Goal: Information Seeking & Learning: Learn about a topic

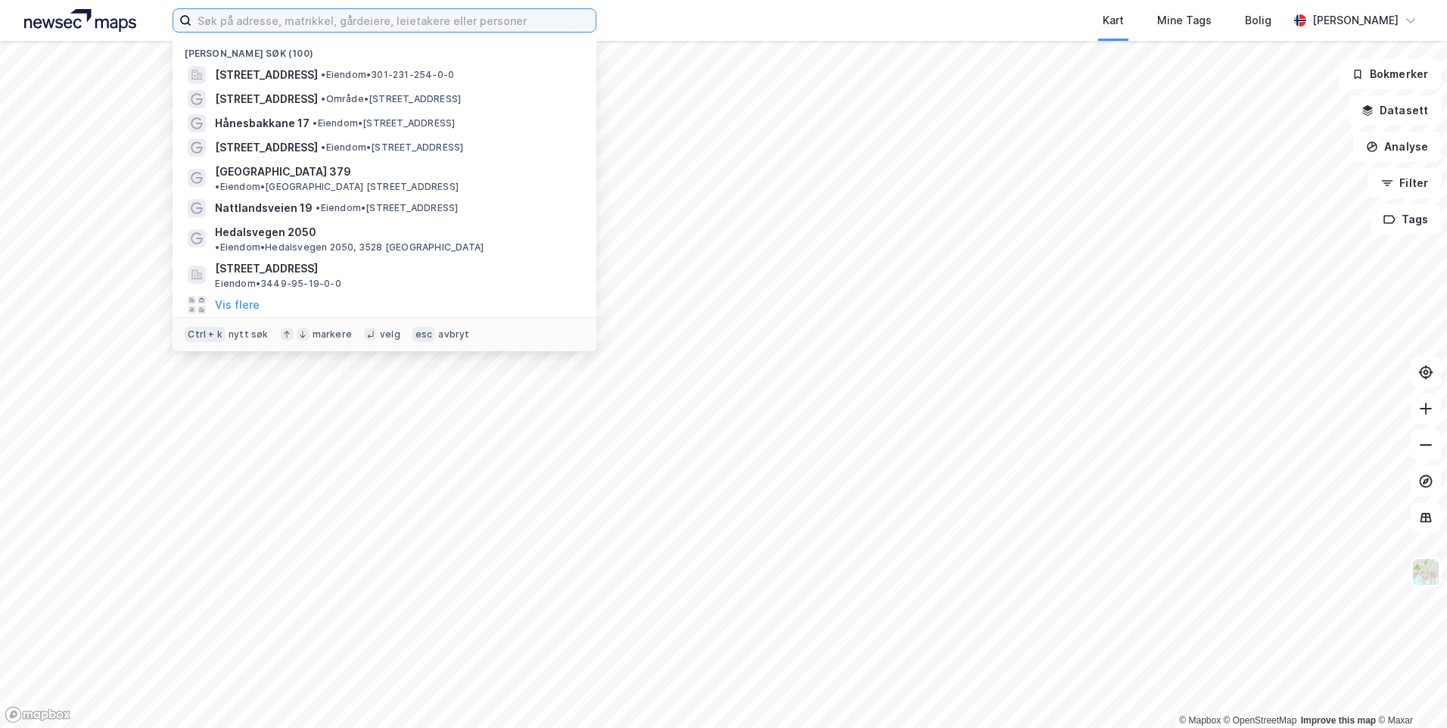
click at [463, 24] on input at bounding box center [393, 20] width 404 height 23
paste input "[STREET_ADDRESS]"
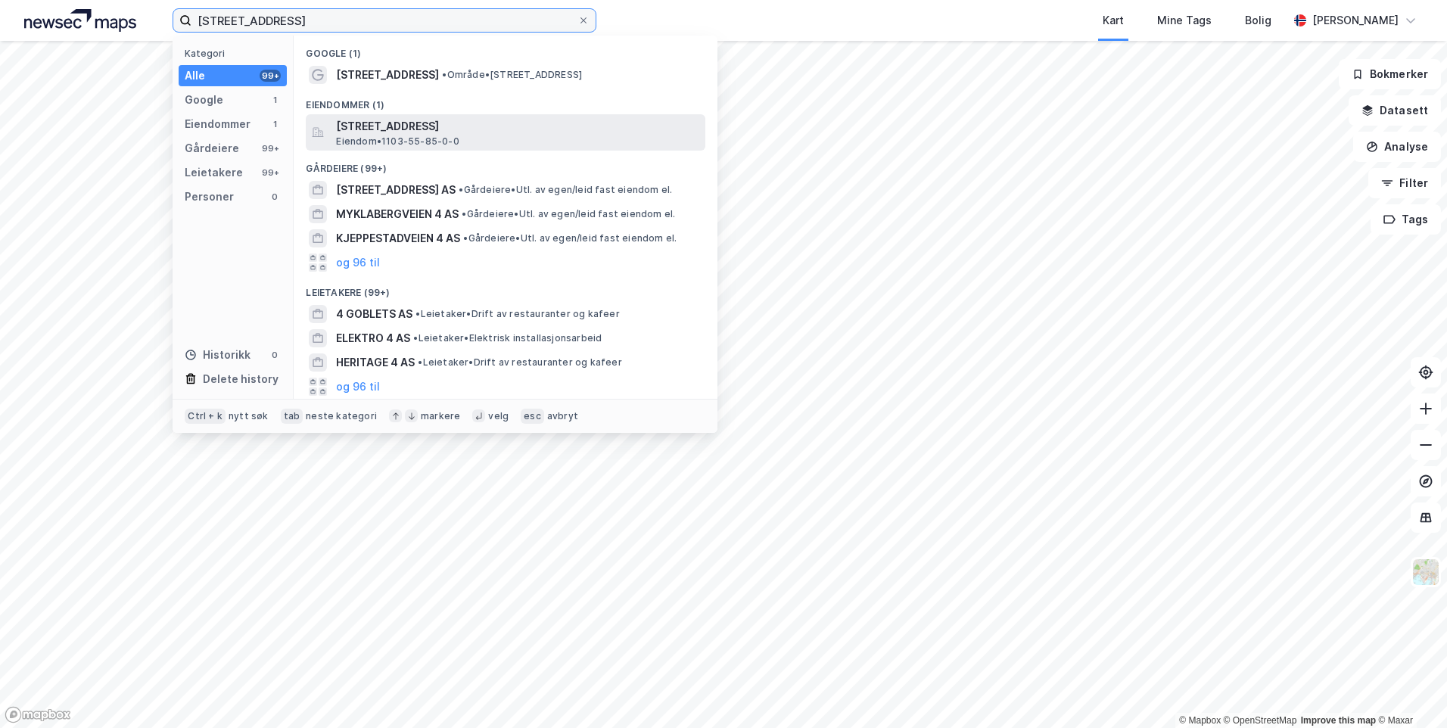
type input "[STREET_ADDRESS]"
click at [504, 122] on span "[STREET_ADDRESS]" at bounding box center [517, 126] width 363 height 18
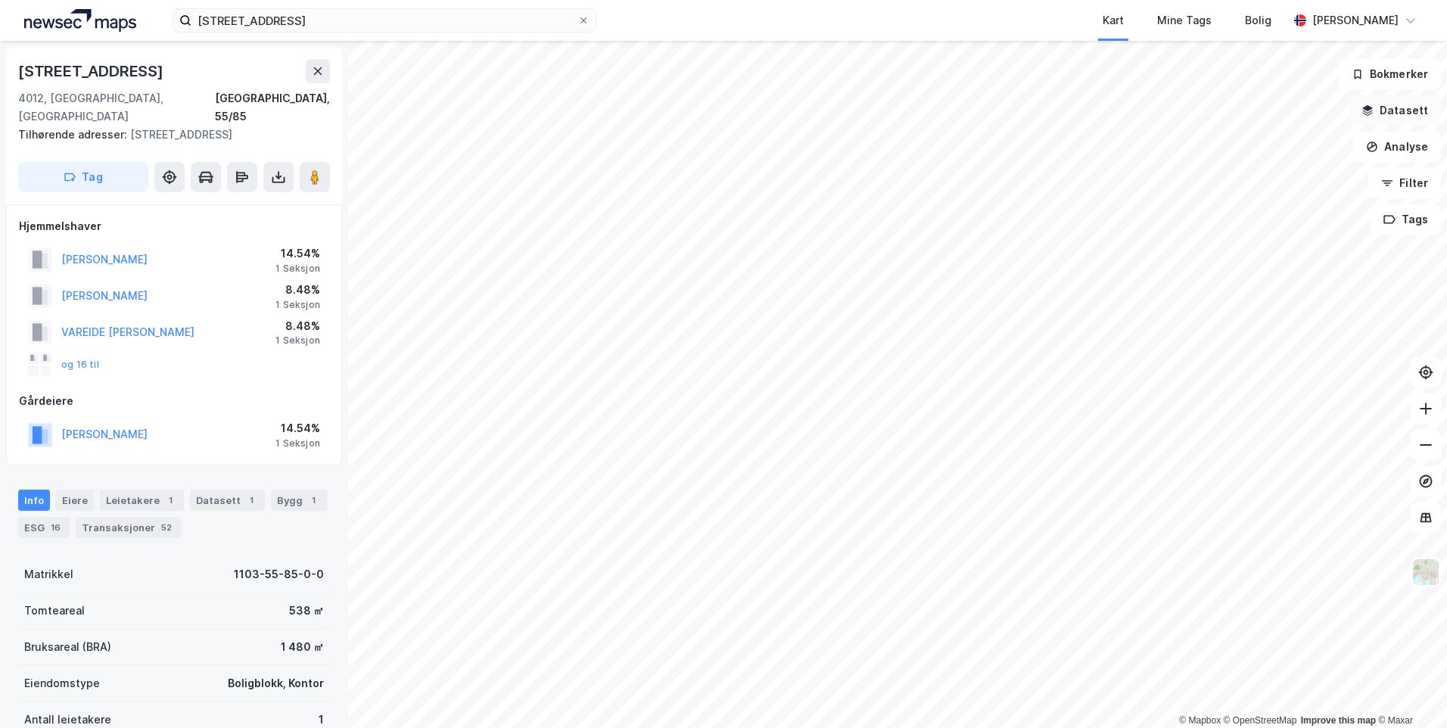
click at [1382, 110] on button "Datasett" at bounding box center [1394, 110] width 92 height 30
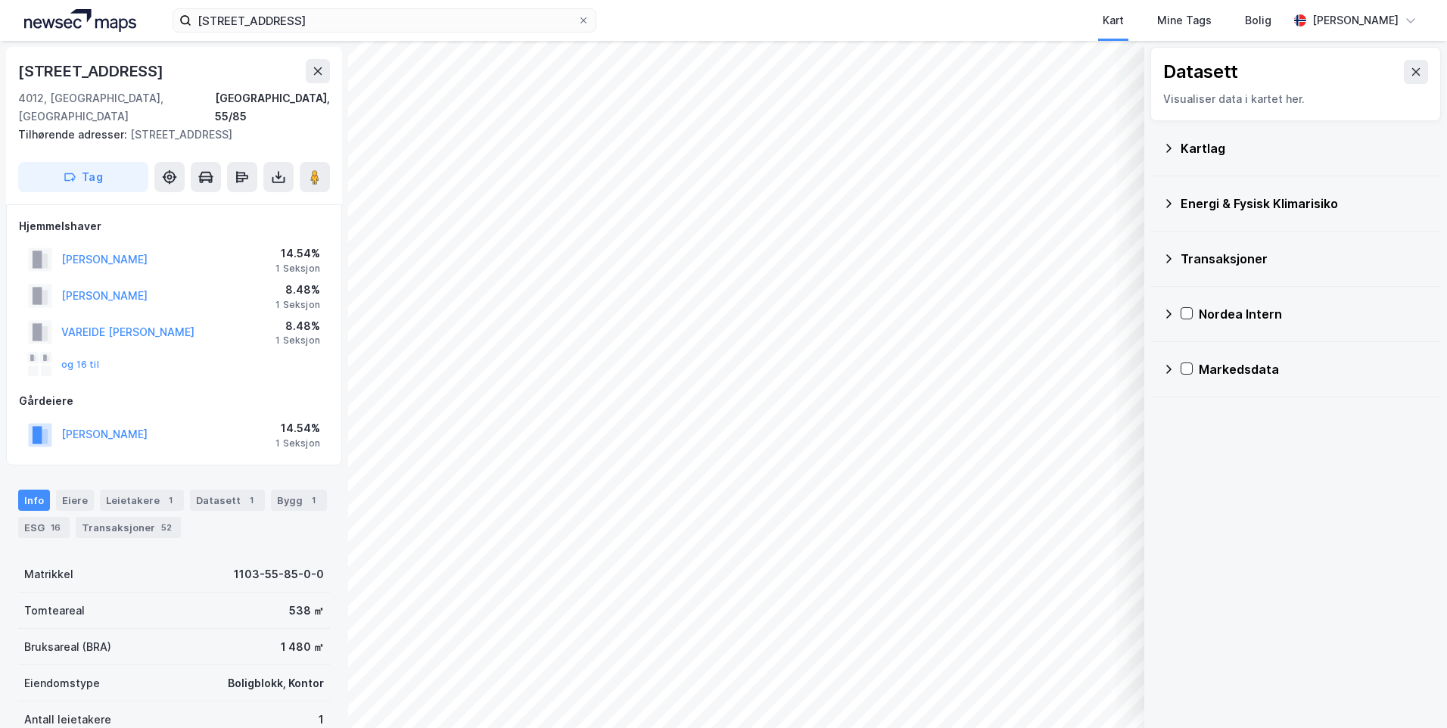
click at [1170, 151] on icon at bounding box center [1168, 148] width 12 height 12
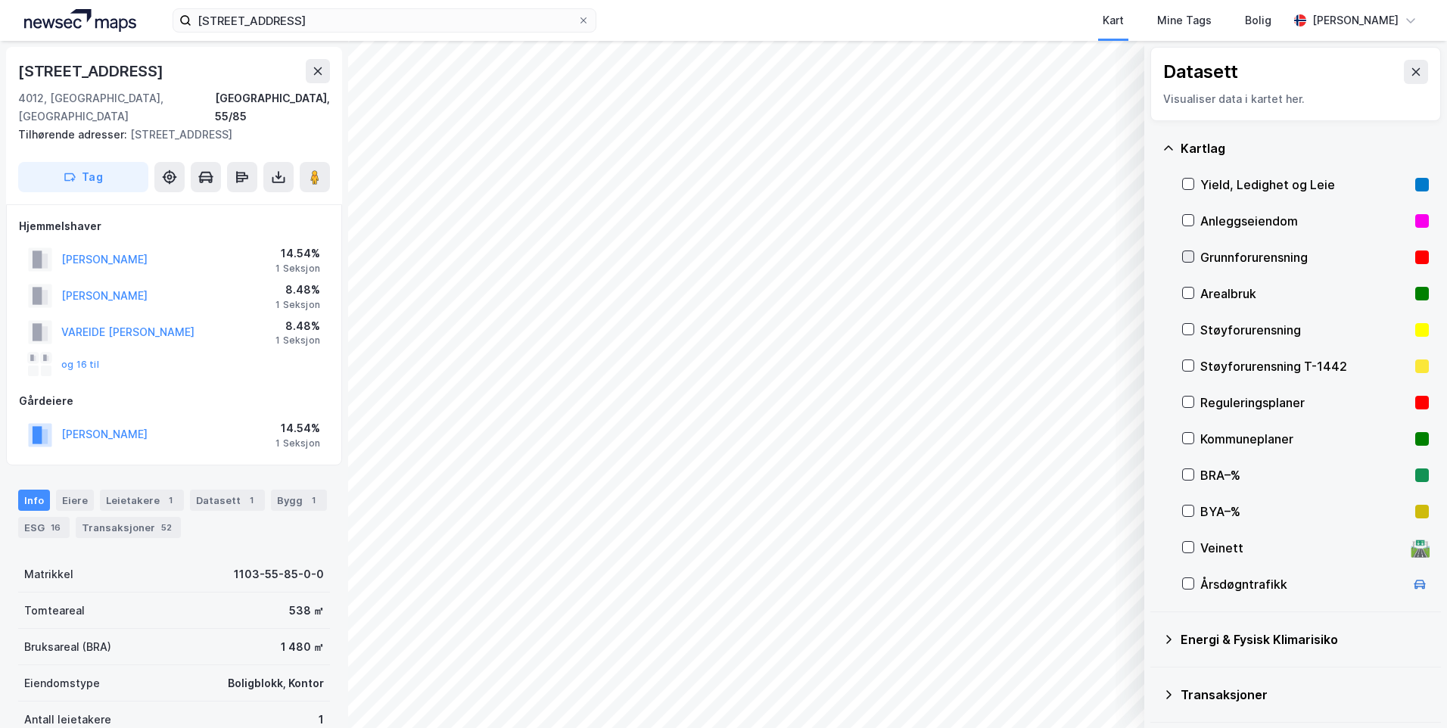
click at [1189, 252] on div at bounding box center [1188, 256] width 12 height 12
click at [1167, 145] on icon at bounding box center [1168, 148] width 12 height 12
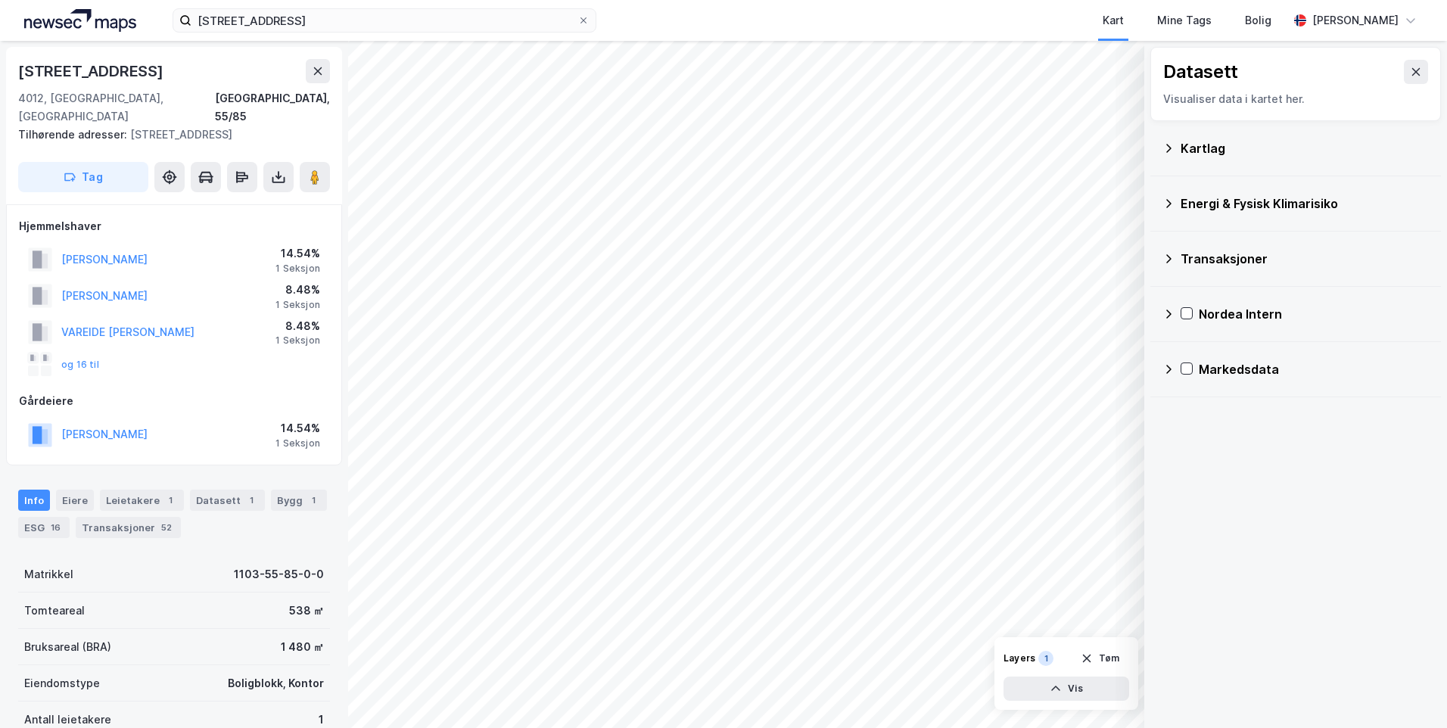
click at [1170, 203] on icon at bounding box center [1168, 203] width 5 height 9
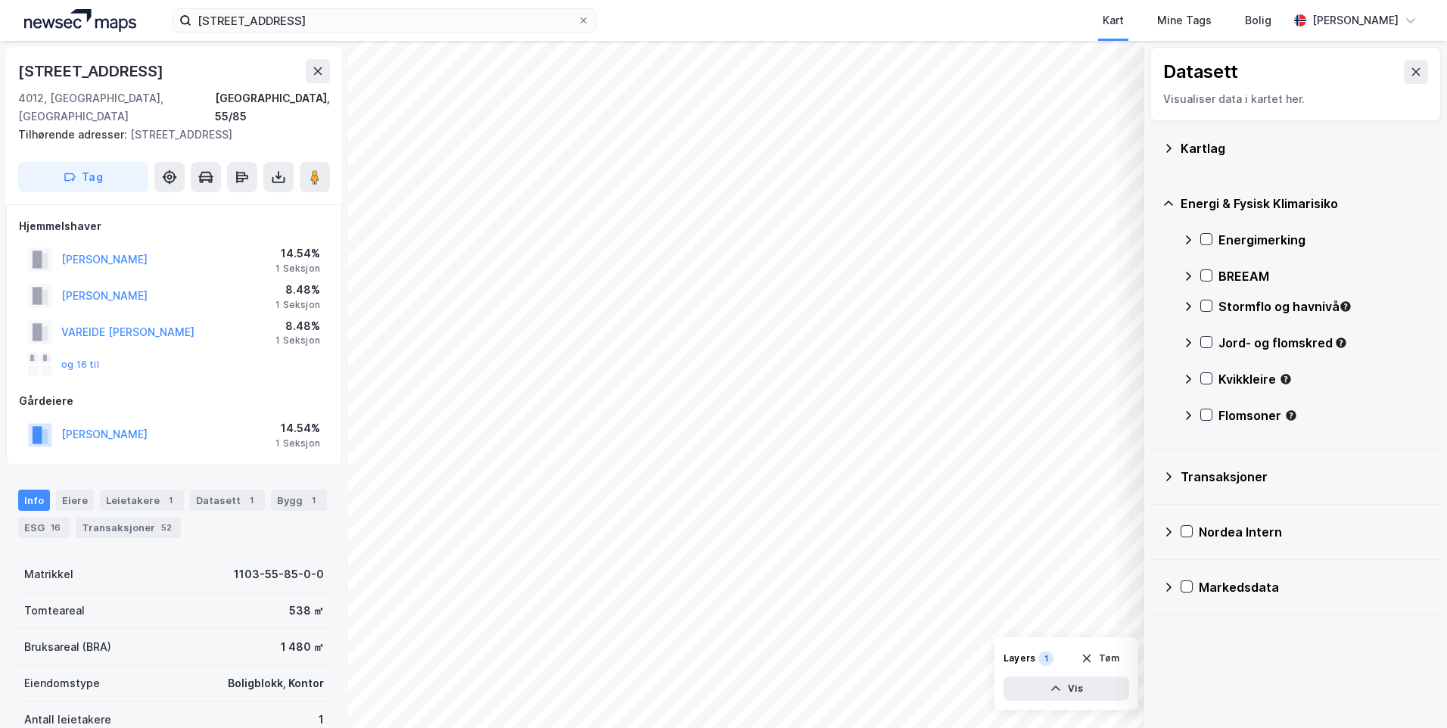
click at [1186, 238] on icon at bounding box center [1188, 240] width 12 height 12
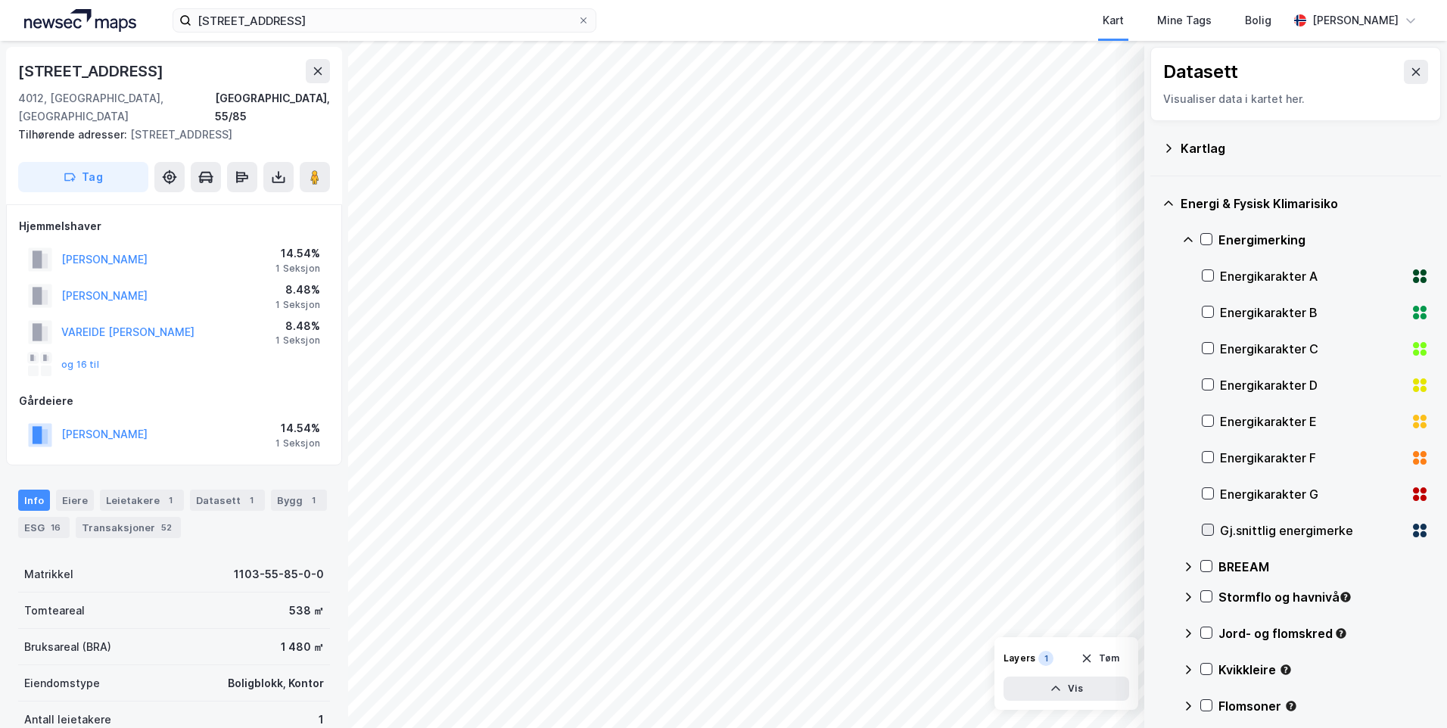
click at [1204, 528] on icon at bounding box center [1207, 529] width 11 height 11
click at [1167, 199] on icon at bounding box center [1168, 203] width 12 height 12
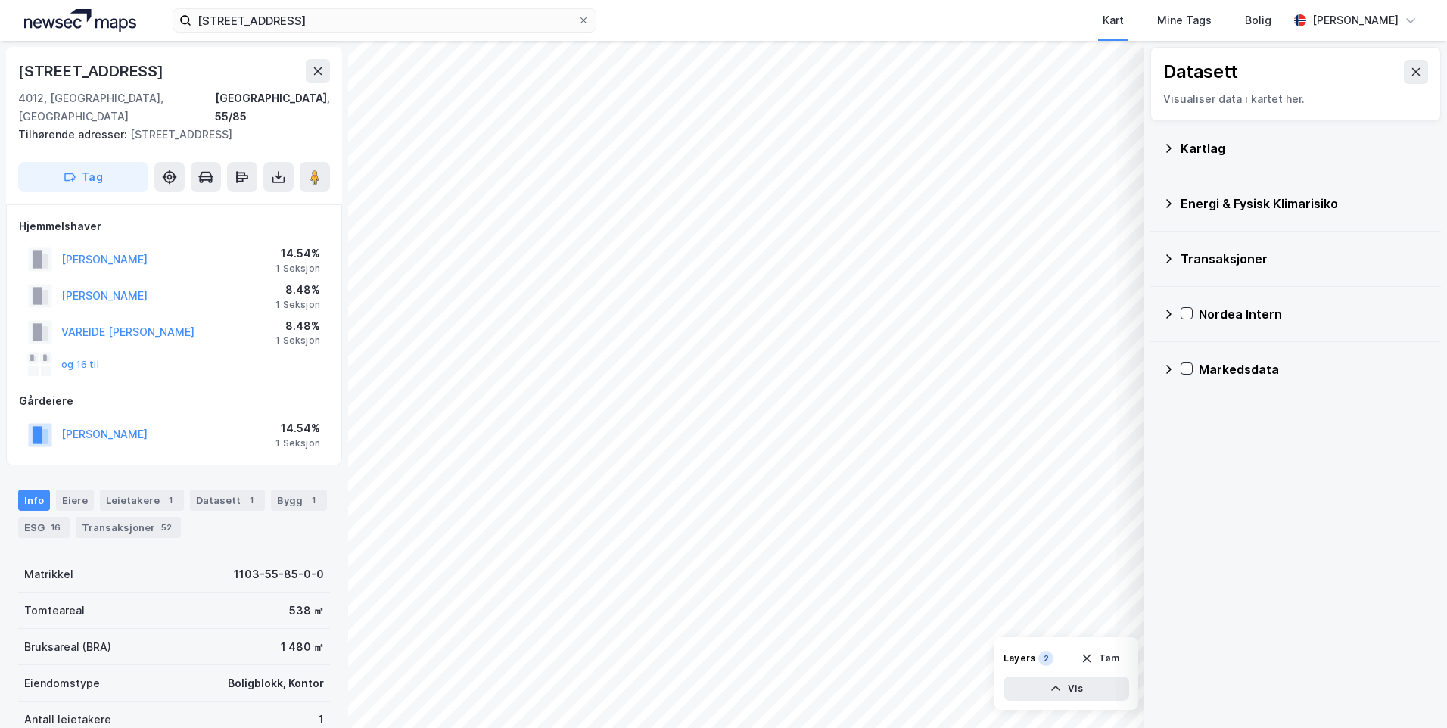
click at [1167, 200] on icon at bounding box center [1168, 203] width 5 height 9
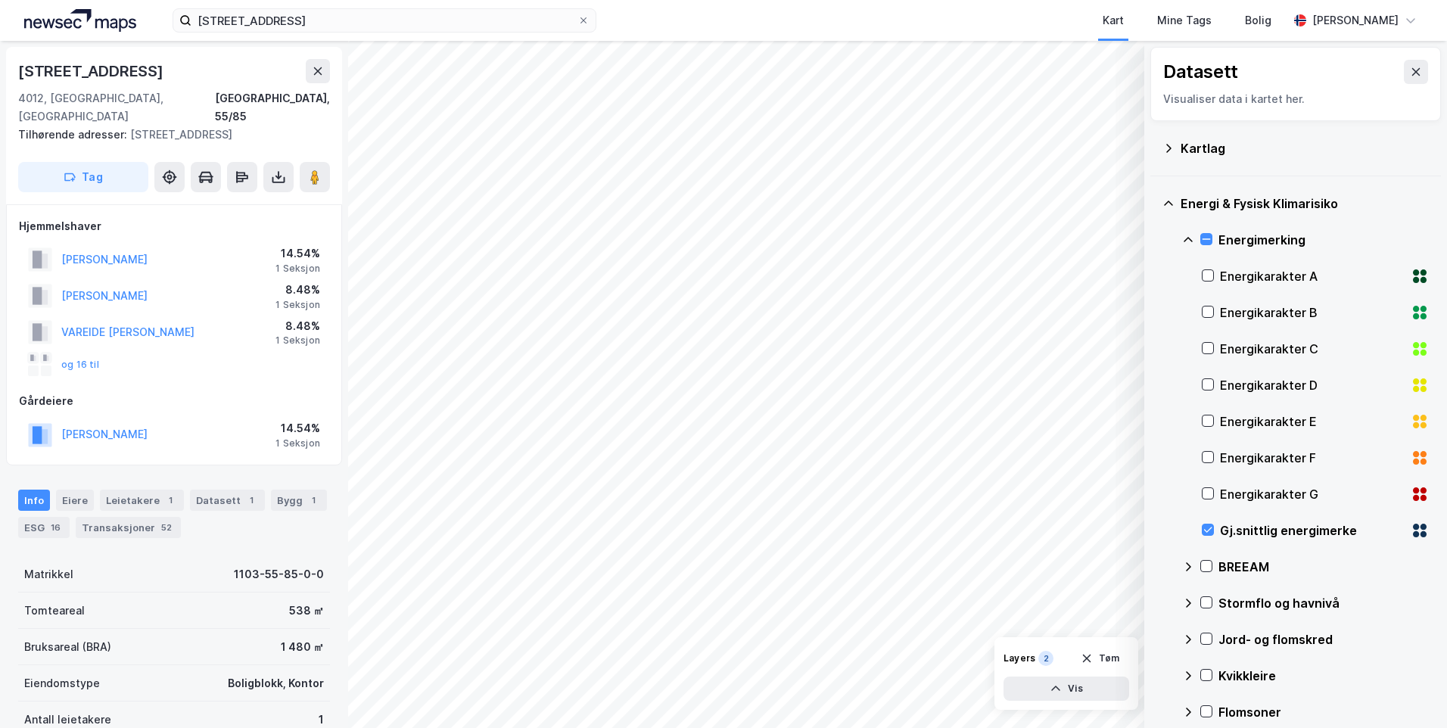
click at [1187, 240] on icon at bounding box center [1188, 240] width 12 height 12
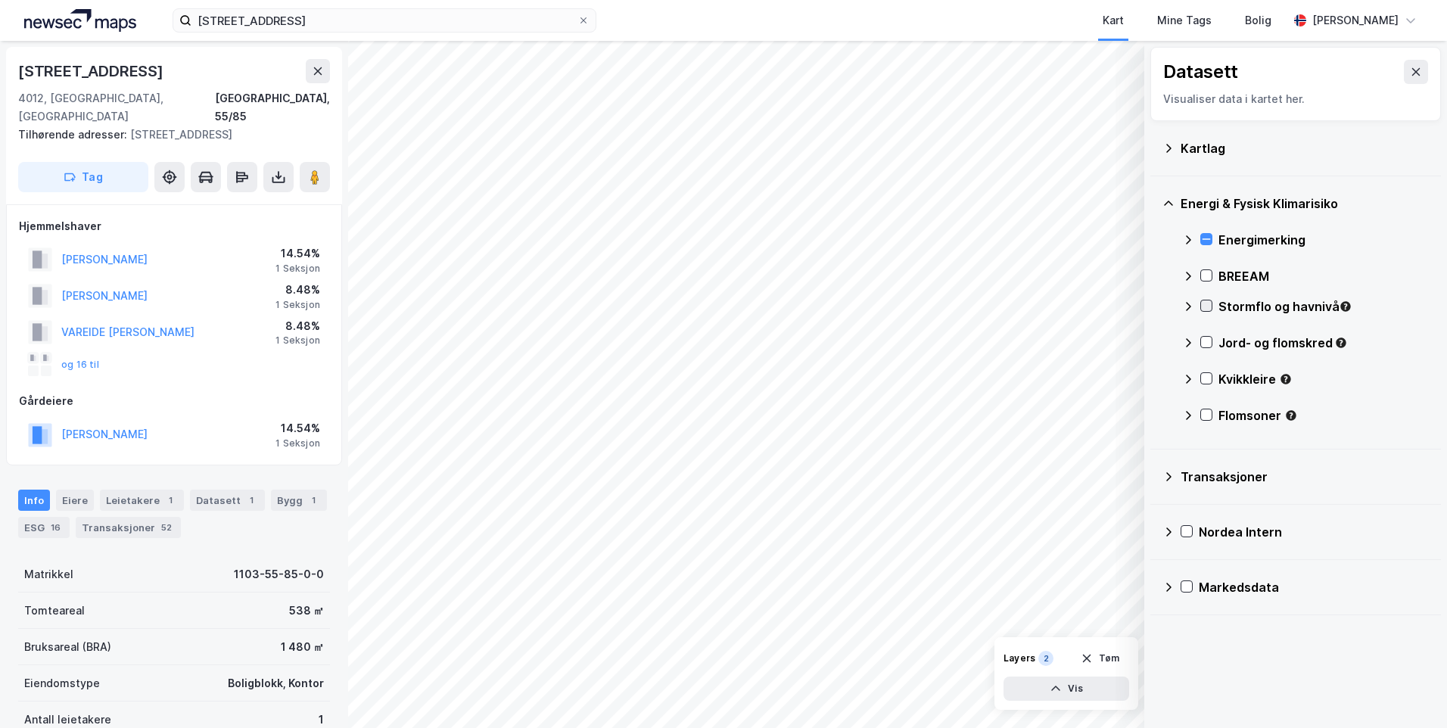
click at [1206, 303] on icon at bounding box center [1206, 305] width 11 height 11
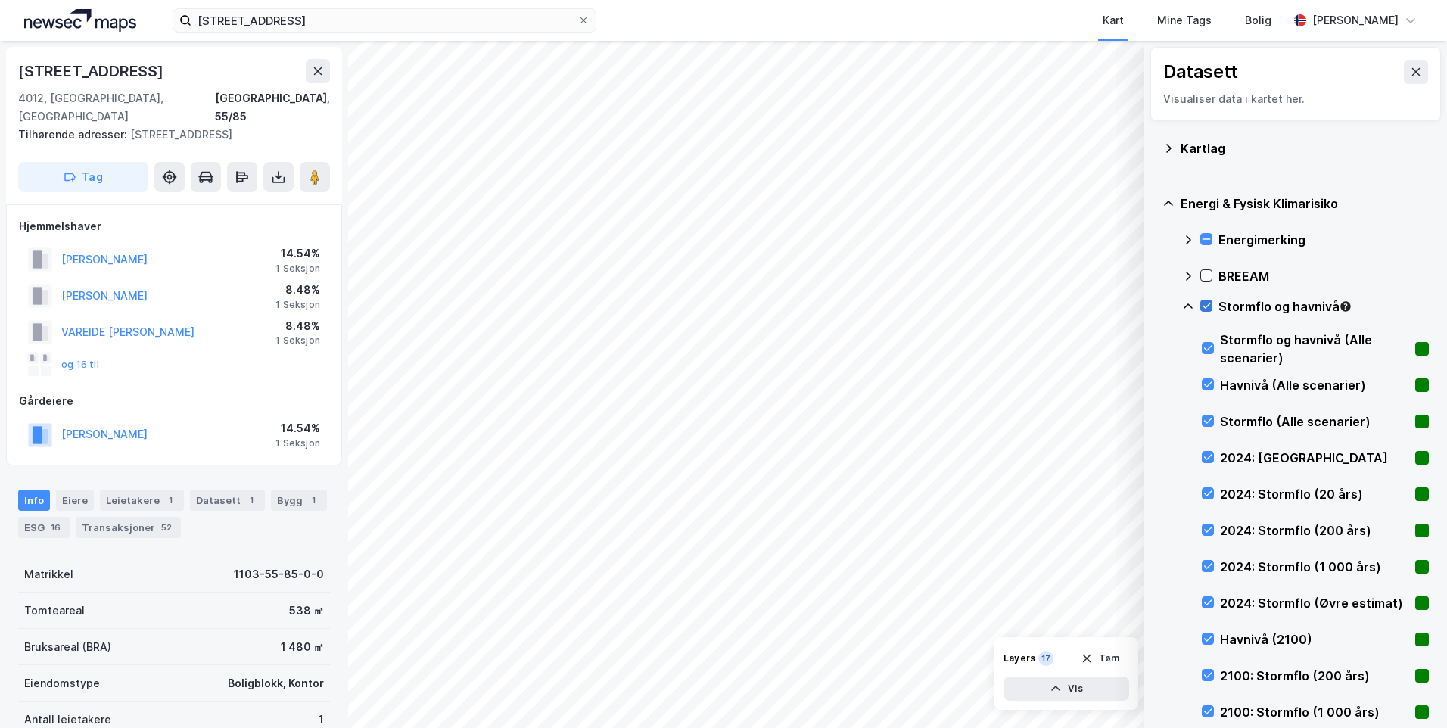
click at [1206, 303] on icon at bounding box center [1206, 305] width 11 height 11
click at [1167, 200] on icon at bounding box center [1168, 203] width 12 height 12
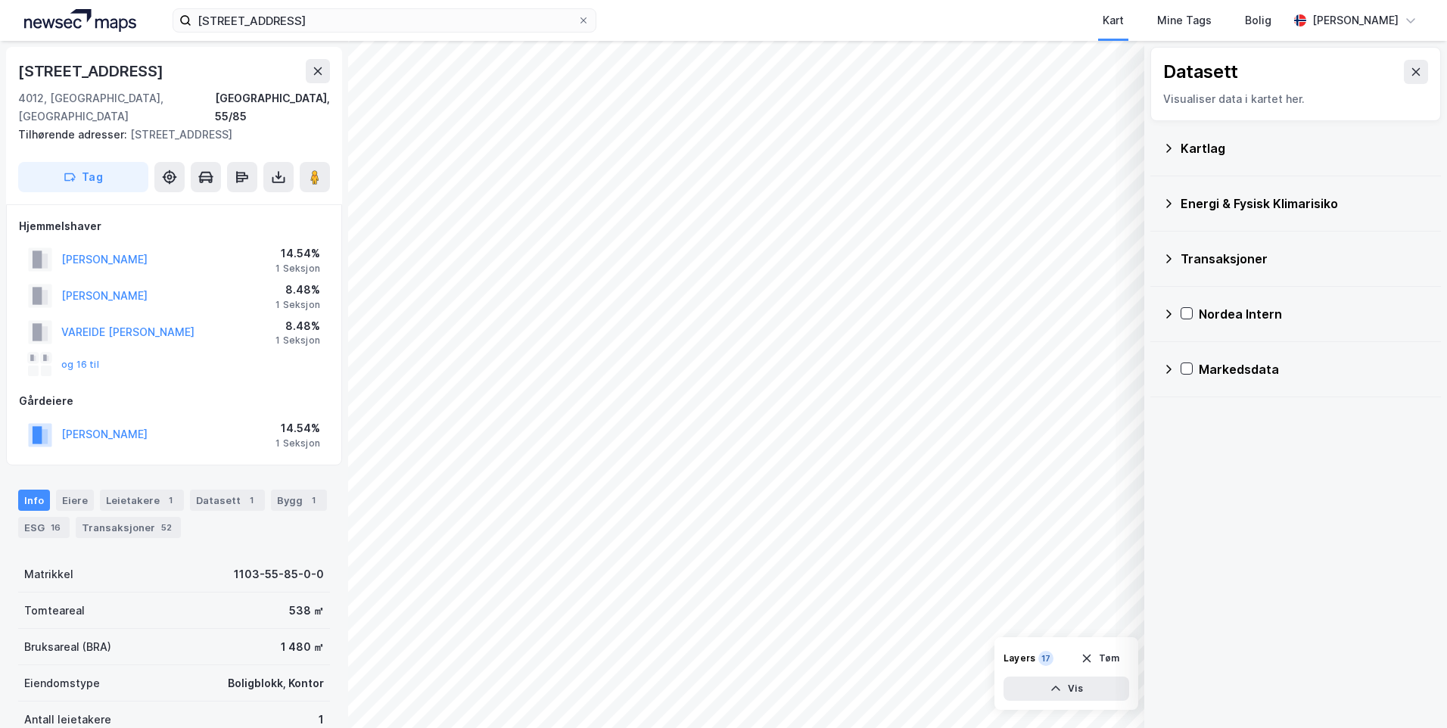
click at [1162, 142] on icon at bounding box center [1168, 148] width 12 height 12
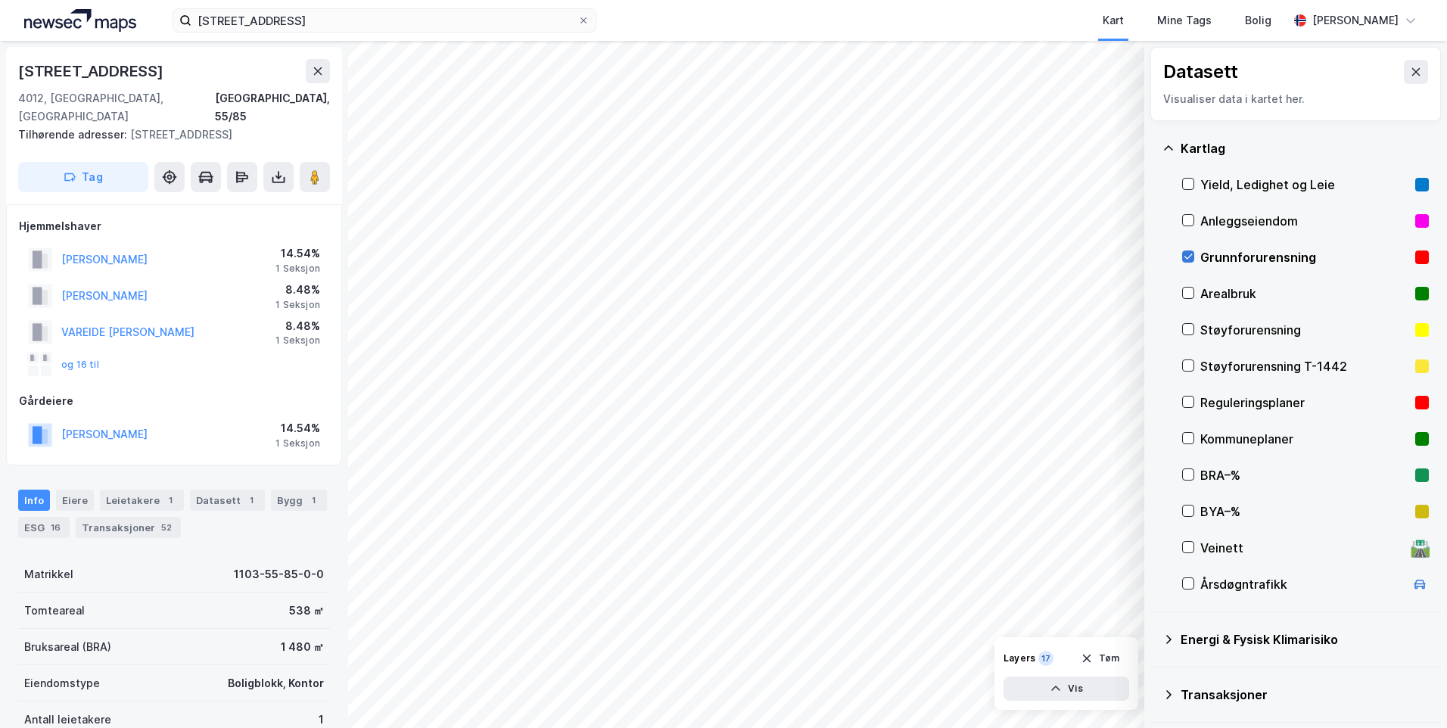
click at [1184, 255] on icon at bounding box center [1187, 256] width 11 height 11
click at [1184, 251] on icon at bounding box center [1187, 256] width 11 height 11
click at [1166, 146] on icon at bounding box center [1168, 148] width 12 height 12
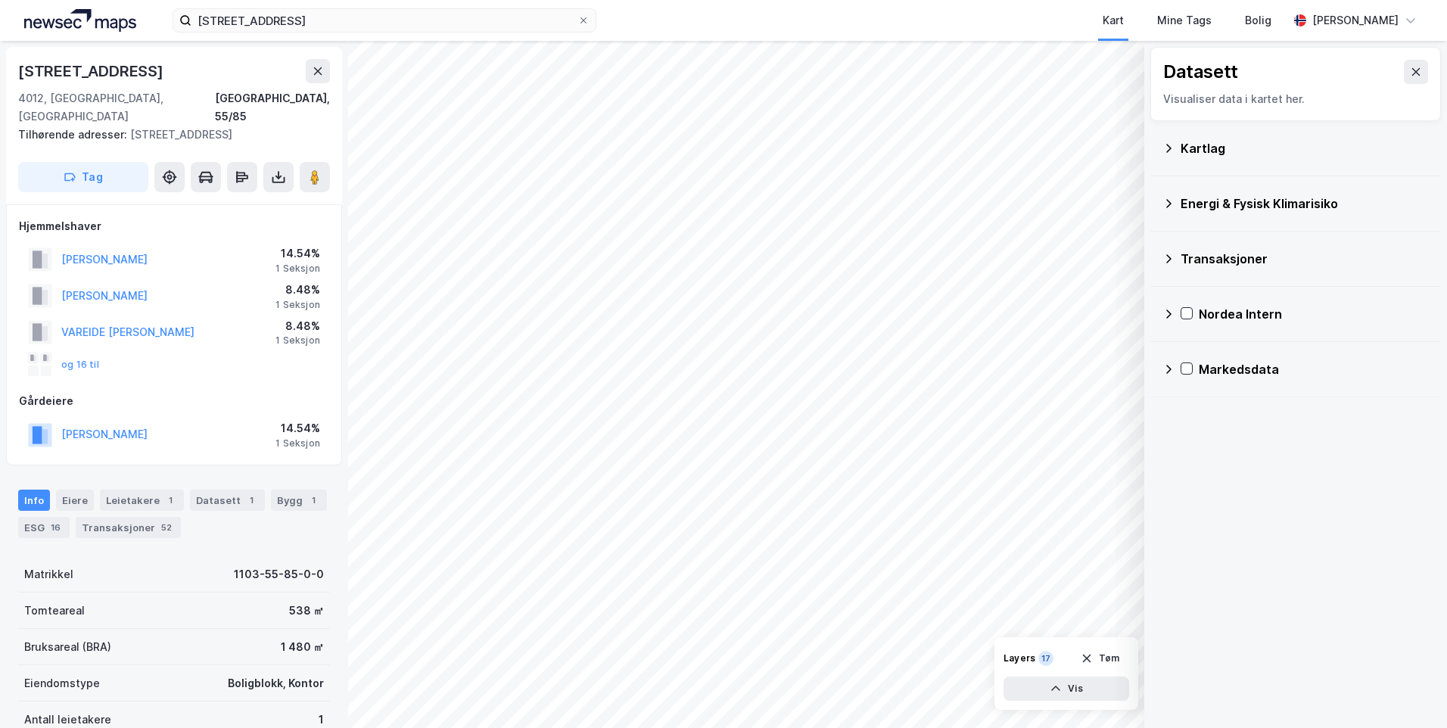
click at [1167, 197] on icon at bounding box center [1168, 203] width 12 height 12
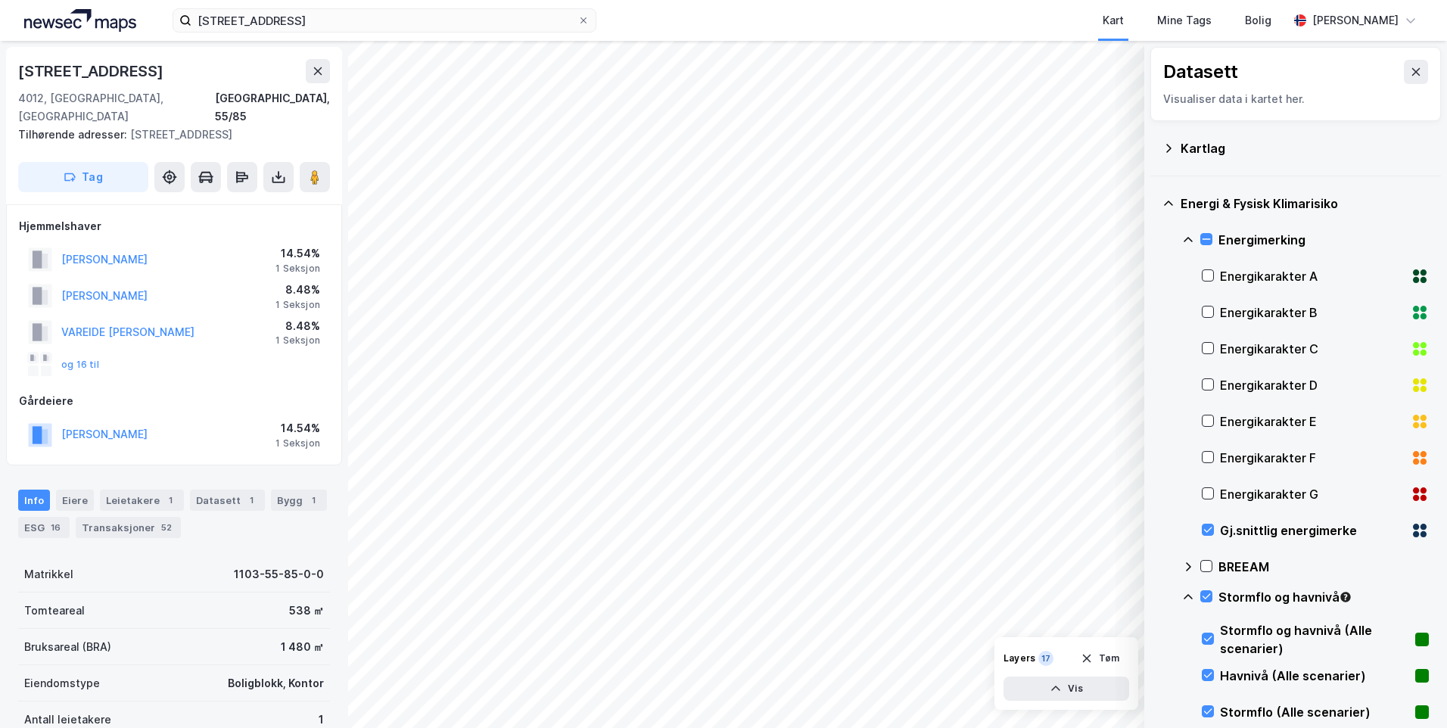
click at [1187, 595] on icon at bounding box center [1187, 596] width 9 height 5
click at [1204, 633] on icon at bounding box center [1206, 632] width 11 height 11
click at [1186, 634] on icon at bounding box center [1188, 633] width 12 height 12
click at [1207, 668] on icon at bounding box center [1206, 668] width 11 height 11
click at [1184, 667] on icon at bounding box center [1188, 669] width 12 height 12
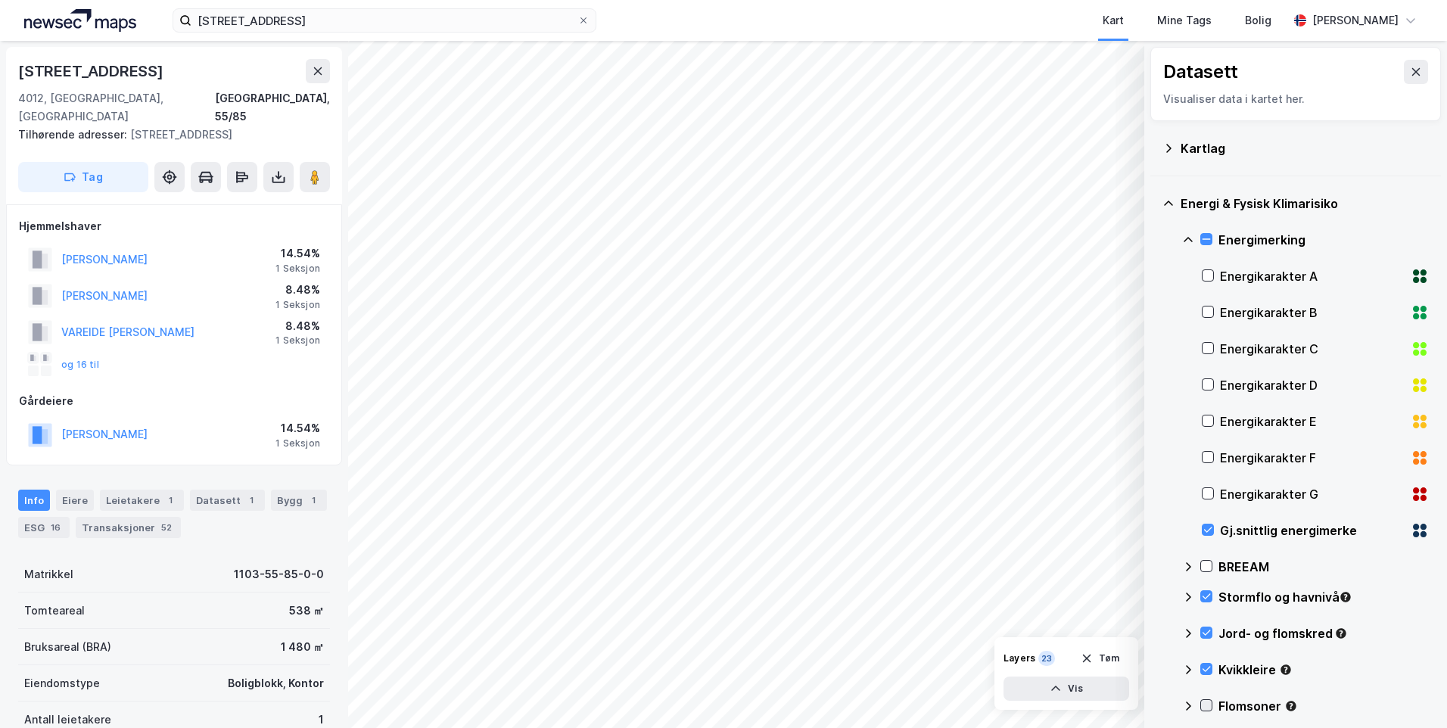
click at [1208, 705] on icon at bounding box center [1206, 705] width 8 height 5
click at [1187, 701] on icon at bounding box center [1188, 706] width 12 height 12
click at [1208, 704] on icon at bounding box center [1206, 705] width 8 height 5
click at [1209, 524] on div at bounding box center [1207, 530] width 12 height 12
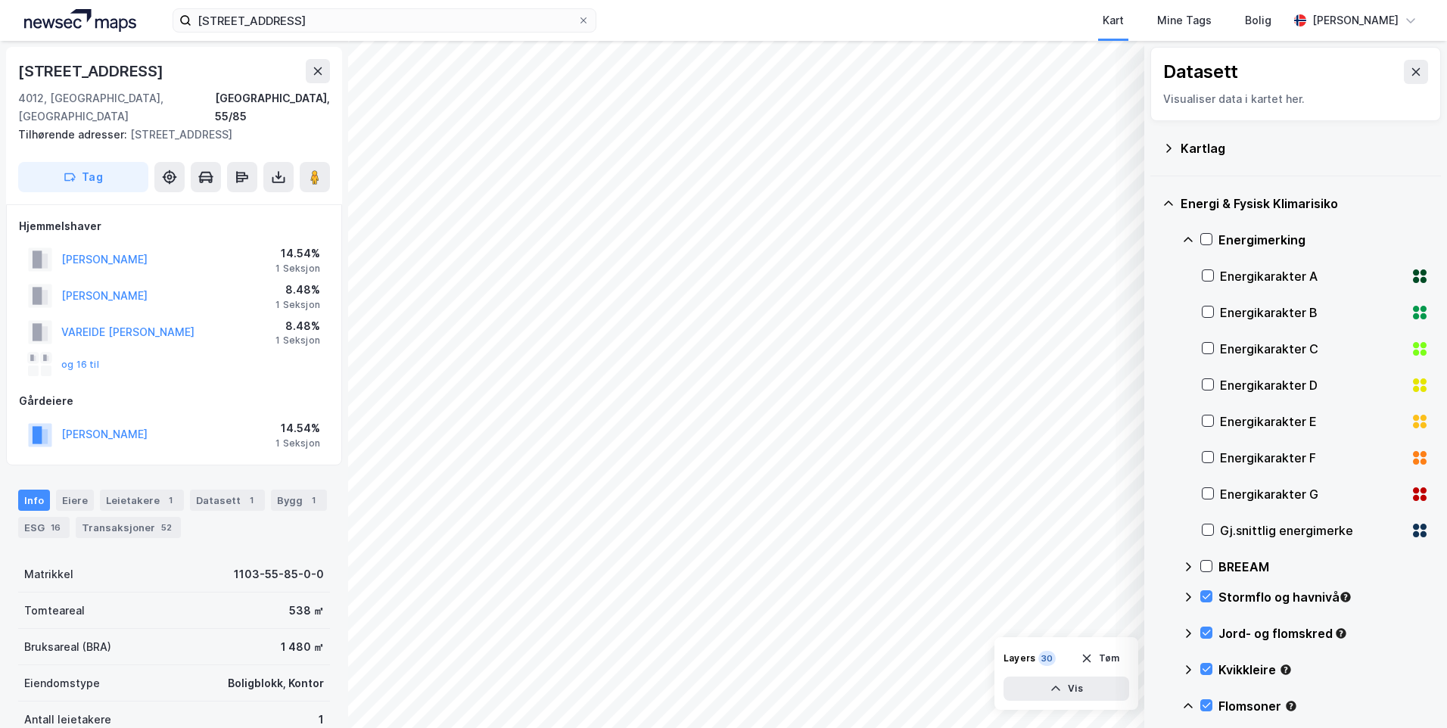
click at [1163, 139] on div "Kartlag" at bounding box center [1295, 148] width 266 height 36
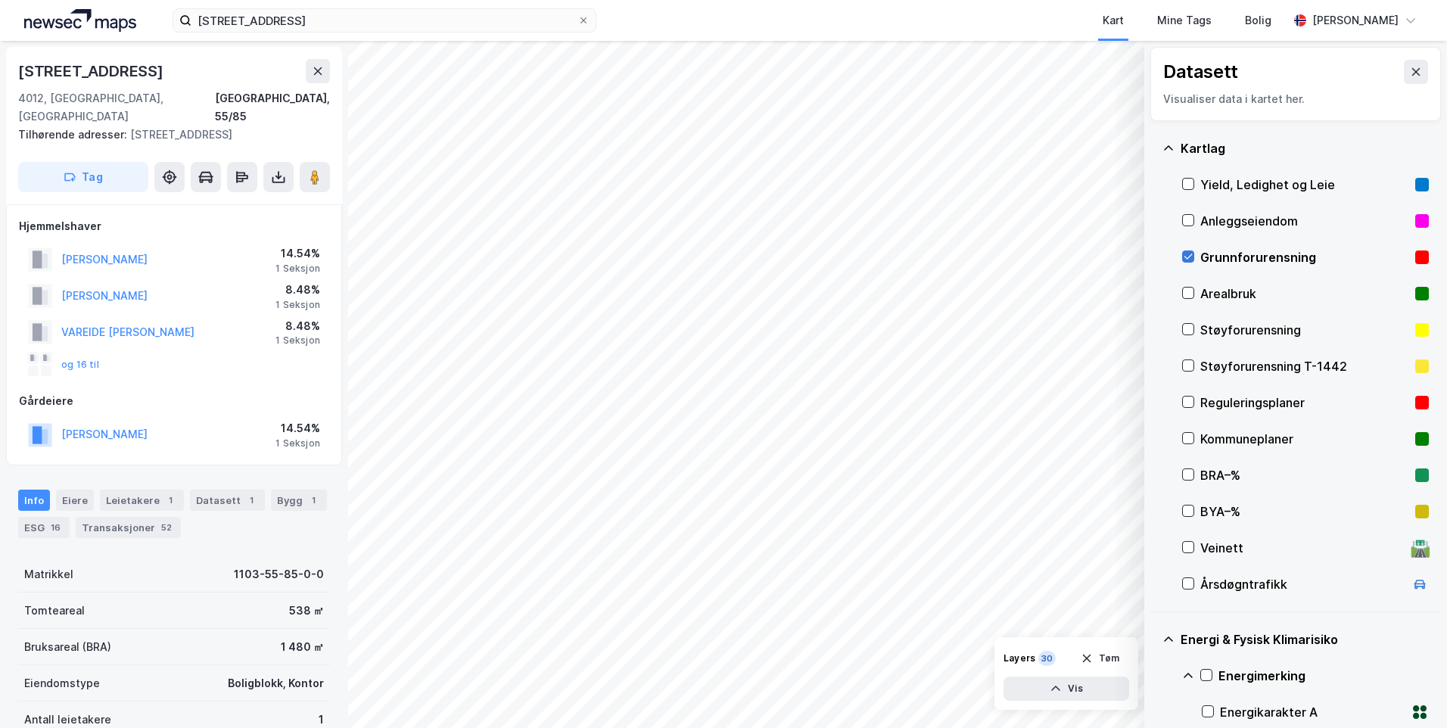
click at [1192, 253] on icon at bounding box center [1187, 256] width 11 height 11
click at [1184, 256] on icon at bounding box center [1187, 256] width 11 height 11
click at [1184, 259] on icon at bounding box center [1187, 256] width 11 height 11
